Goal: Complete application form

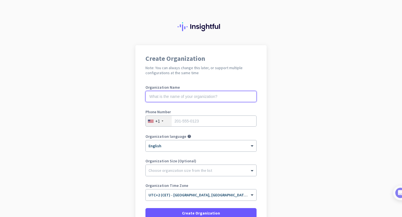
click at [171, 96] on input "text" at bounding box center [200, 96] width 111 height 11
drag, startPoint x: 162, startPoint y: 99, endPoint x: 165, endPoint y: 99, distance: 3.4
click at [162, 99] on input "org terst" at bounding box center [200, 96] width 111 height 11
type input "org test"
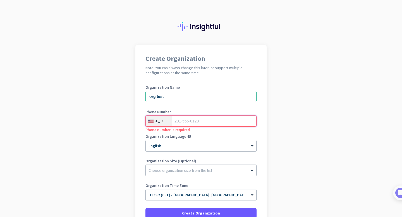
click at [181, 119] on input "tel" at bounding box center [200, 121] width 111 height 11
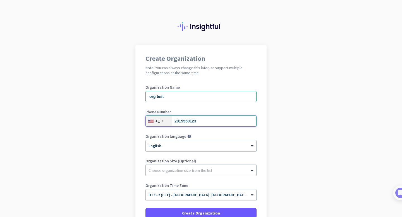
type input "2015550123"
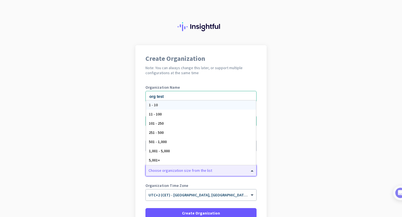
click at [178, 171] on div at bounding box center [201, 169] width 111 height 6
click at [172, 106] on div "1 - 10" at bounding box center [201, 105] width 110 height 9
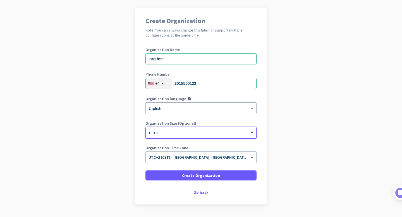
scroll to position [53, 0]
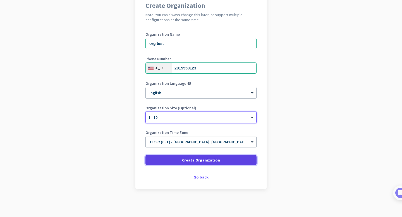
click at [178, 165] on span at bounding box center [200, 160] width 111 height 13
